Goal: Book appointment/travel/reservation

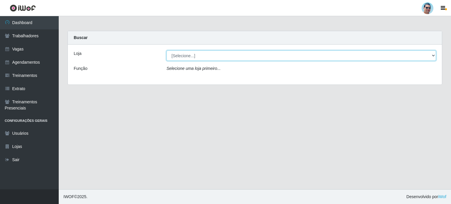
click at [219, 59] on select "[Selecione...] Mercadinho Extrabom" at bounding box center [301, 56] width 270 height 10
select select "175"
click at [166, 51] on select "[Selecione...] Mercadinho Extrabom" at bounding box center [301, 56] width 270 height 10
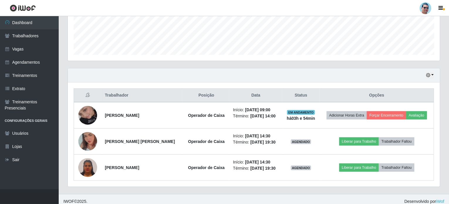
scroll to position [159, 0]
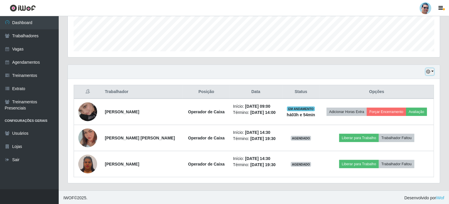
click at [432, 71] on button "button" at bounding box center [430, 71] width 8 height 7
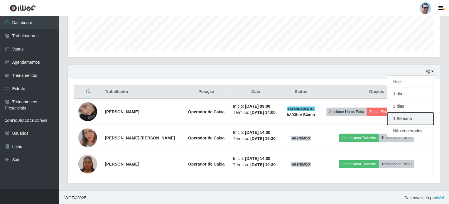
click at [416, 120] on button "1 Semana" at bounding box center [411, 119] width 46 height 12
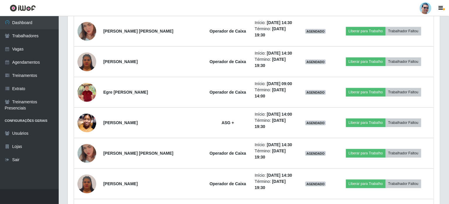
scroll to position [276, 0]
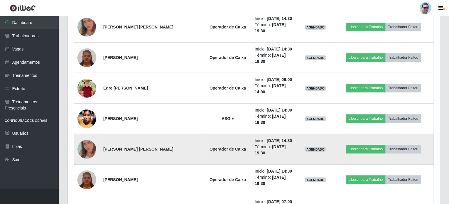
click at [280, 144] on time "[DATE] 19:30" at bounding box center [270, 149] width 31 height 11
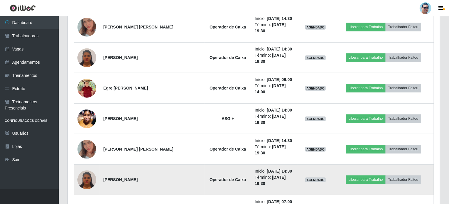
click at [277, 169] on time "[DATE] 14:30" at bounding box center [279, 171] width 25 height 5
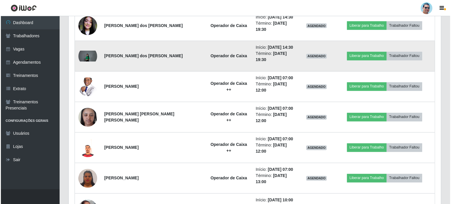
scroll to position [540, 0]
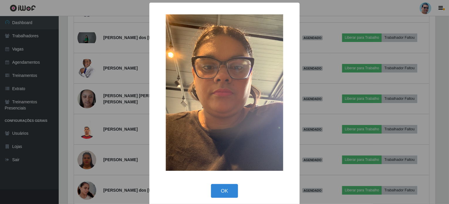
scroll to position [122, 370]
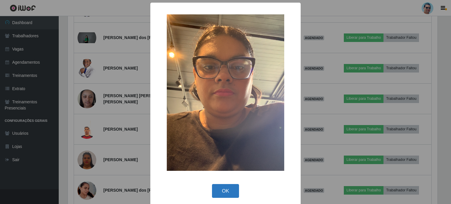
click at [223, 191] on button "OK" at bounding box center [225, 191] width 27 height 14
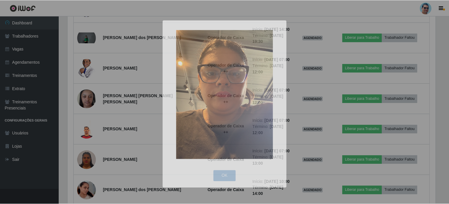
scroll to position [122, 372]
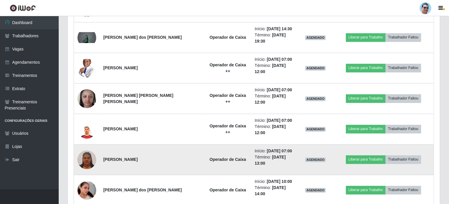
click at [153, 145] on td "[PERSON_NAME]" at bounding box center [152, 160] width 105 height 31
click at [274, 149] on time "[DATE] 07:00" at bounding box center [279, 151] width 25 height 5
click at [274, 145] on td "Início: [DATE] 07:00 Término: [DATE] 13:00" at bounding box center [274, 160] width 47 height 31
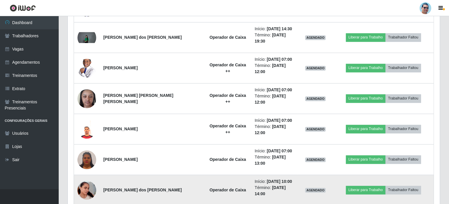
click at [285, 179] on li "Início: [DATE] 10:00" at bounding box center [275, 182] width 40 height 6
click at [285, 175] on td "Início: [DATE] 10:00 Término: [DATE] 14:00" at bounding box center [274, 190] width 47 height 31
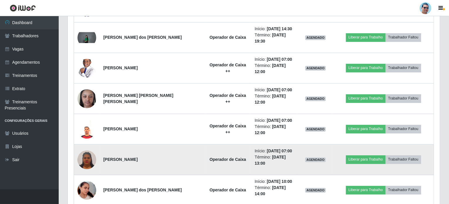
click at [284, 155] on time "[DATE] 13:00" at bounding box center [270, 160] width 31 height 11
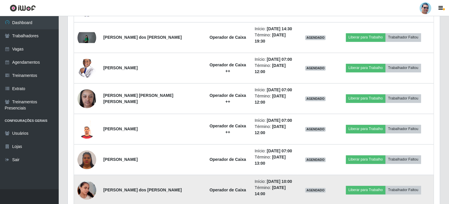
click at [284, 186] on time "[DATE] 14:00" at bounding box center [270, 191] width 31 height 11
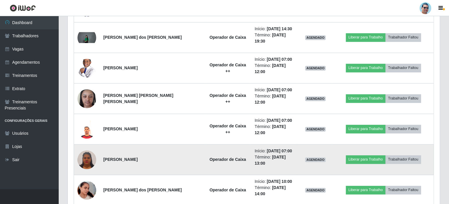
click at [285, 155] on time "[DATE] 13:00" at bounding box center [270, 160] width 31 height 11
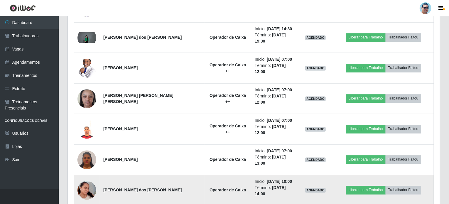
click at [284, 179] on li "Início: [DATE] 10:00" at bounding box center [275, 182] width 40 height 6
click at [284, 186] on time "[DATE] 14:00" at bounding box center [270, 191] width 31 height 11
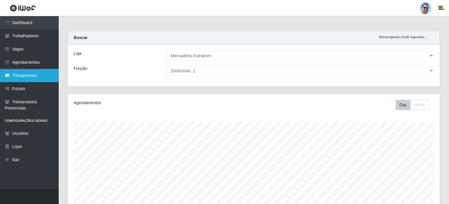
scroll to position [0, 0]
